Goal: Find specific fact: Find specific fact

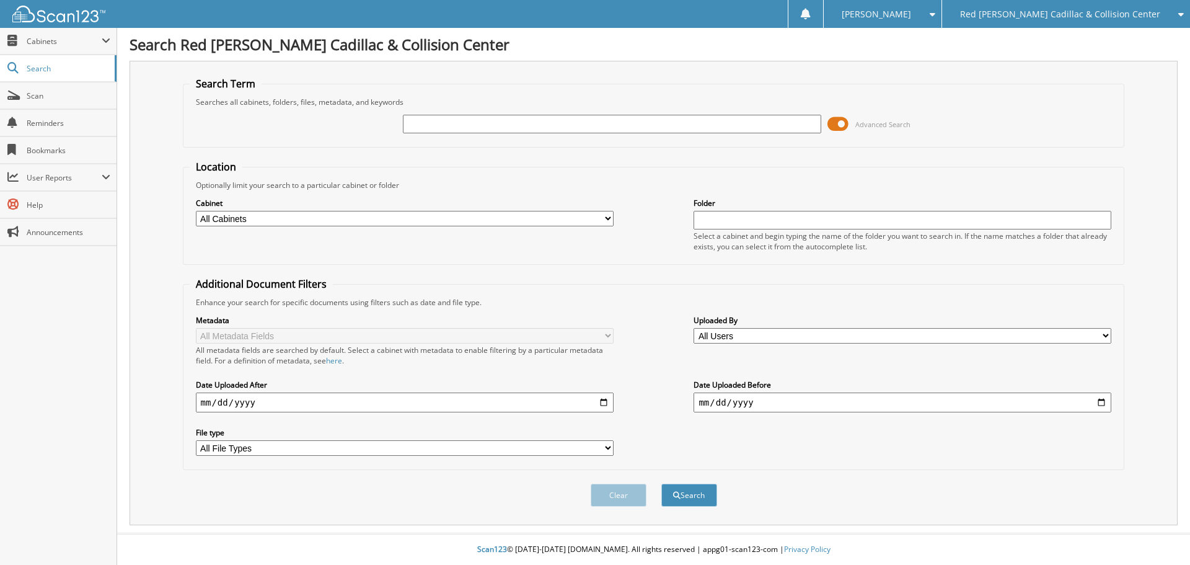
click at [444, 123] on input "text" at bounding box center [612, 124] width 418 height 19
type input "[PERSON_NAME]"
click at [661, 483] on button "Search" at bounding box center [689, 494] width 56 height 23
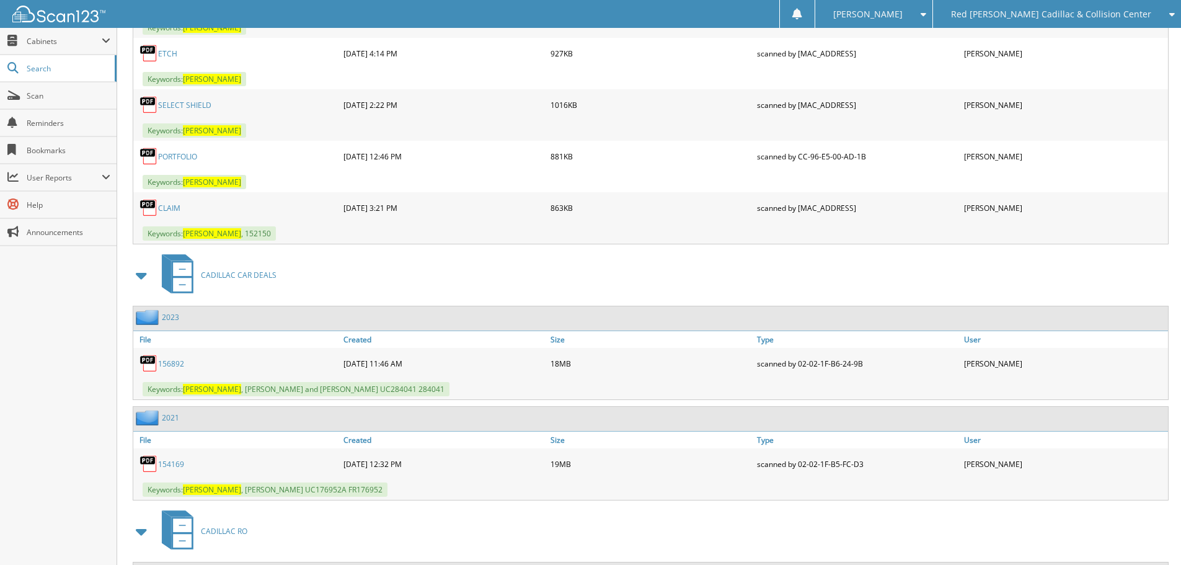
scroll to position [1054, 0]
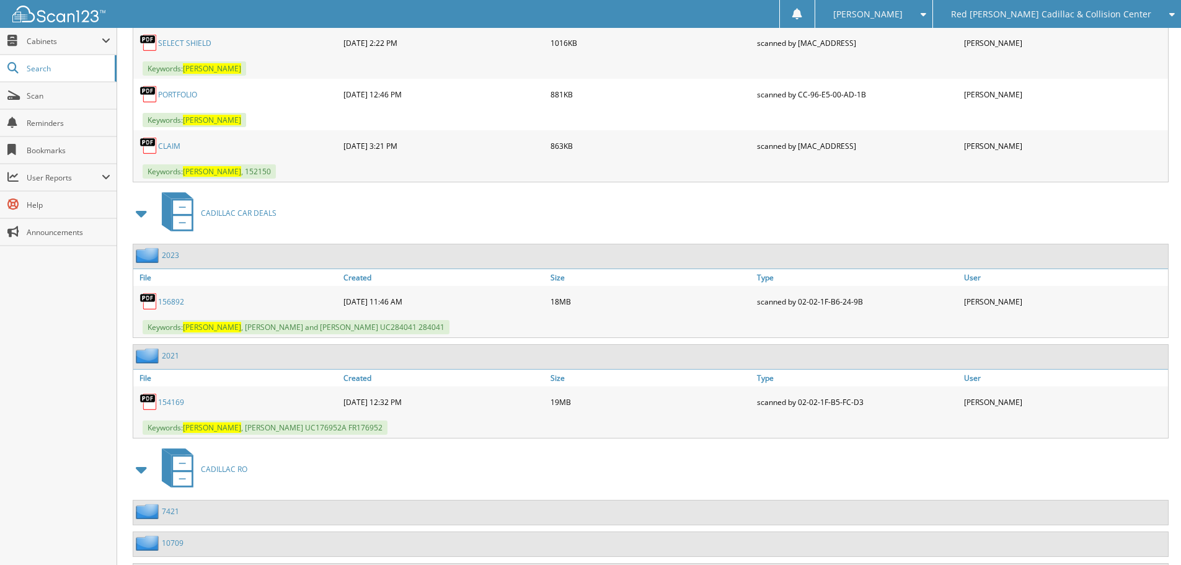
click at [169, 303] on link "156892" at bounding box center [171, 301] width 26 height 11
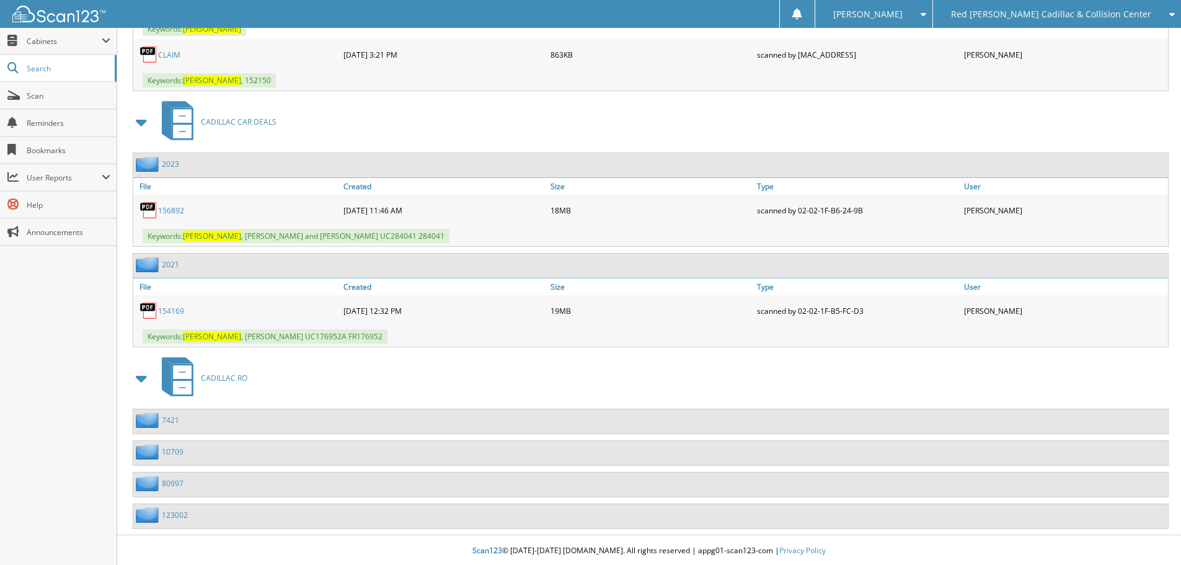
scroll to position [1146, 0]
click at [173, 309] on link "154169" at bounding box center [171, 309] width 26 height 11
